Goal: Task Accomplishment & Management: Manage account settings

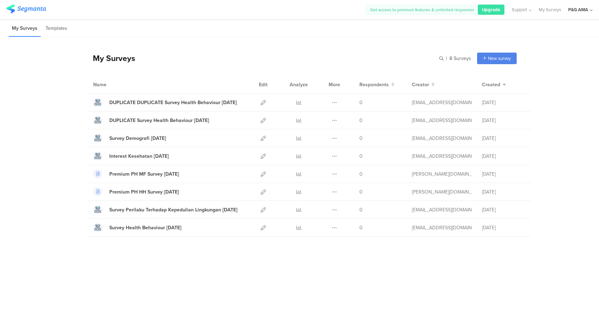
click at [580, 12] on div "P&G AMA" at bounding box center [578, 9] width 20 height 7
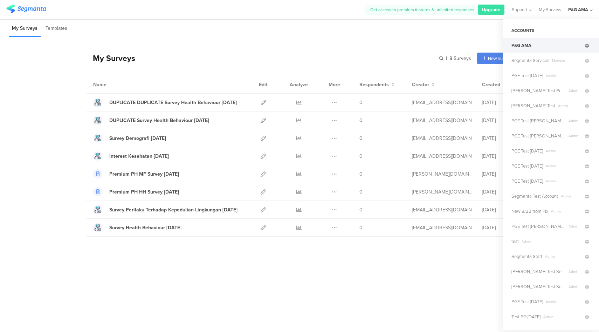
click at [585, 47] on icon at bounding box center [587, 46] width 4 height 4
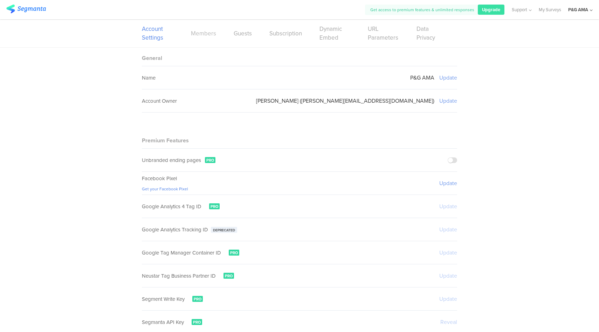
click at [195, 36] on link "Members" at bounding box center [203, 33] width 25 height 9
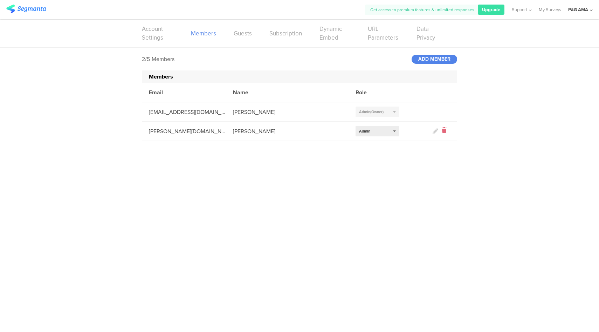
click at [446, 130] on icon at bounding box center [443, 131] width 5 height 8
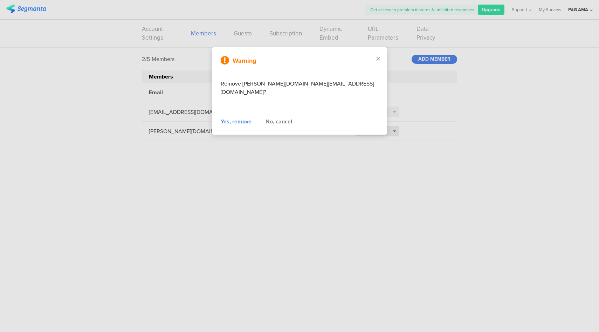
click at [244, 117] on div "Yes, remove" at bounding box center [236, 121] width 31 height 8
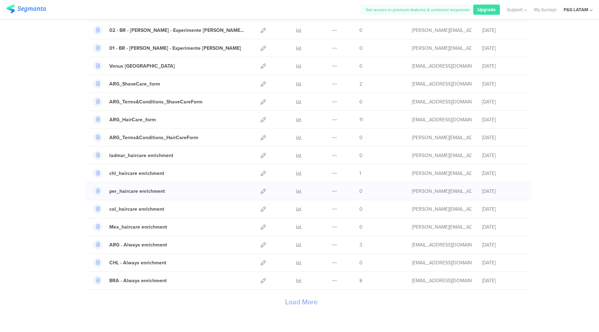
scroll to position [728, 0]
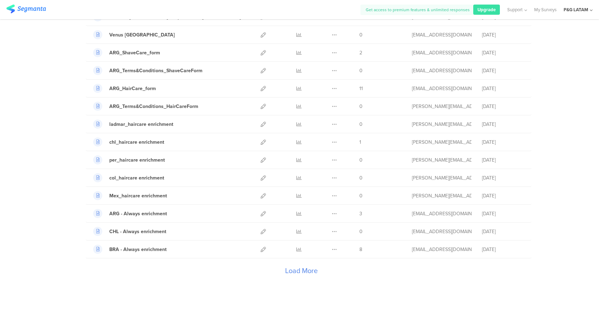
click at [301, 274] on div "Load More" at bounding box center [301, 272] width 431 height 28
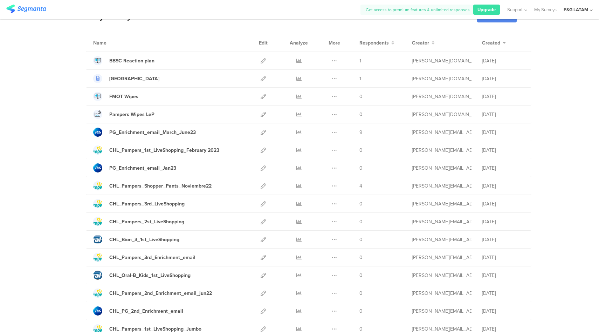
scroll to position [0, 0]
